Goal: Complete application form

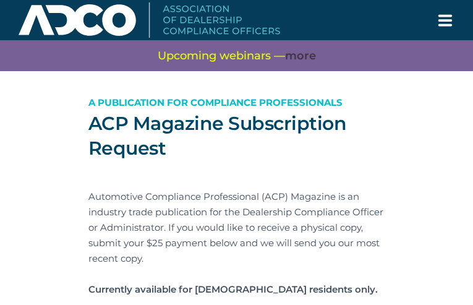
type input "kZpjMDvjKz"
type input "crjmarson@gmail.com"
type input "WfbVKeJtbxWuv"
type input "ujeAJGgOG"
type input "DfspiOmLgEsKlC"
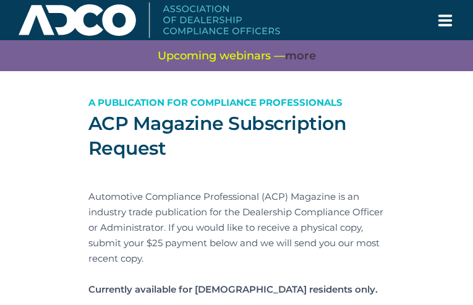
type input "ssMqCWhLVyzaM"
type input "rKrJGWiCvrxr"
type input "qMBxAsIsy"
type input "UbVEjymmNbEgM"
type input "WjiemLSKZr"
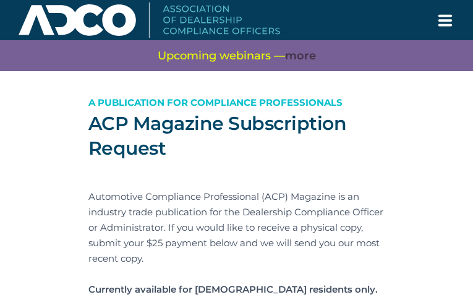
type input "TMntNdGiotiva"
type input "UcEjCRgXscdUKs"
